Goal: Browse casually

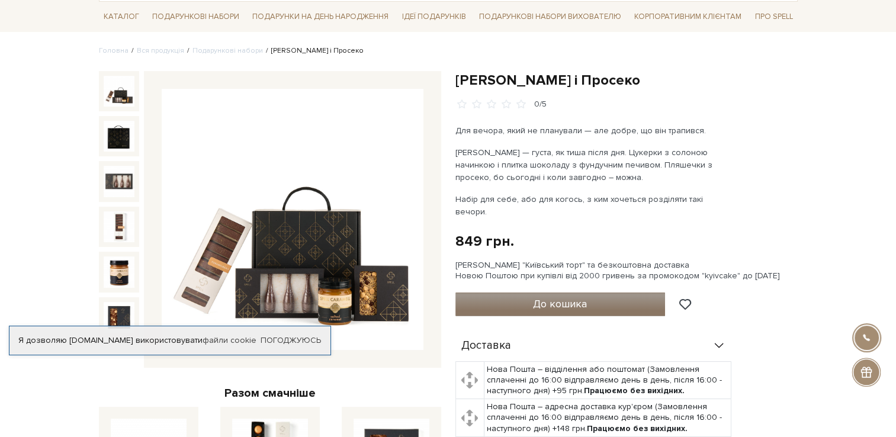
scroll to position [59, 0]
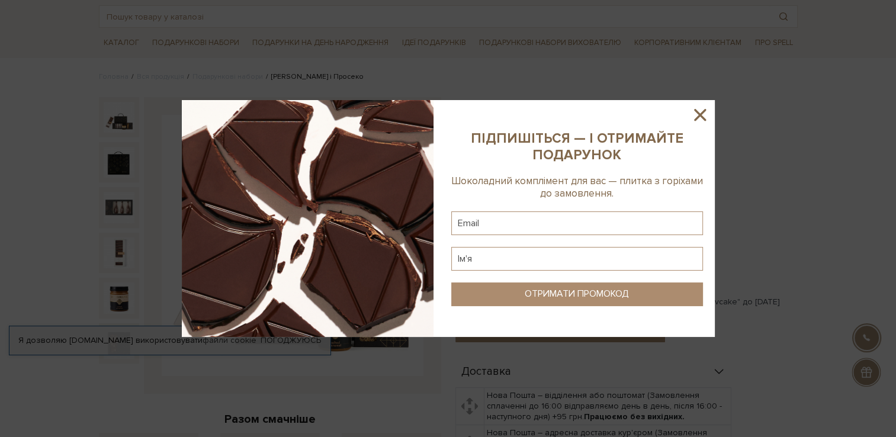
click at [703, 112] on icon at bounding box center [700, 115] width 12 height 12
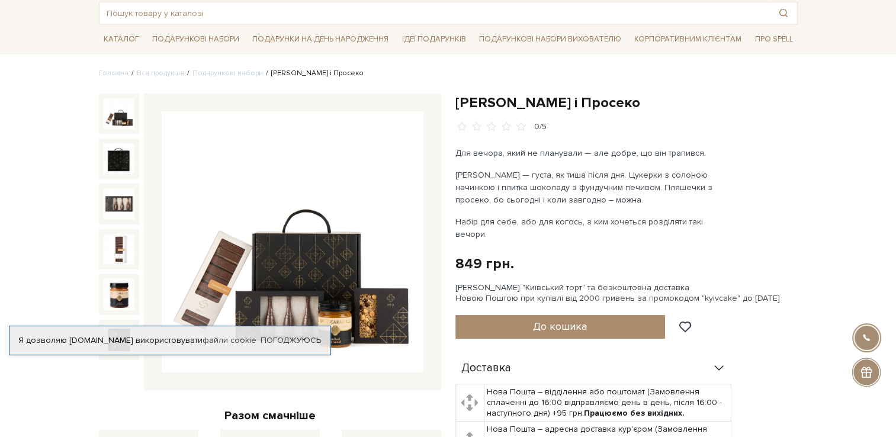
scroll to position [118, 0]
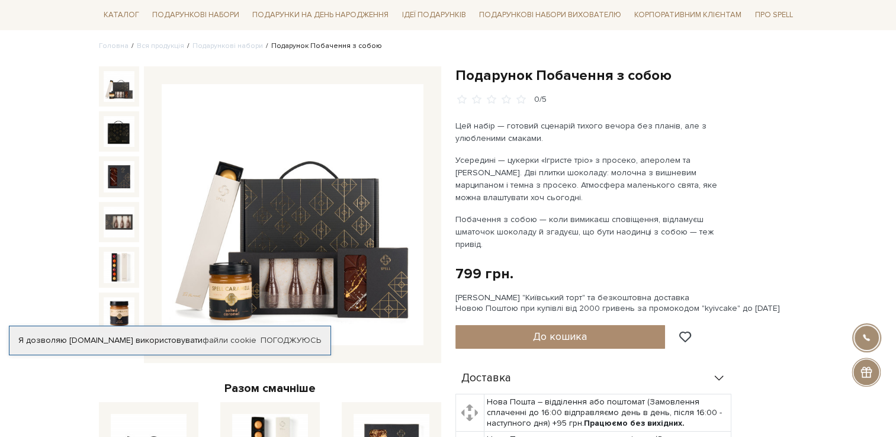
scroll to position [118, 0]
